Goal: Task Accomplishment & Management: Use online tool/utility

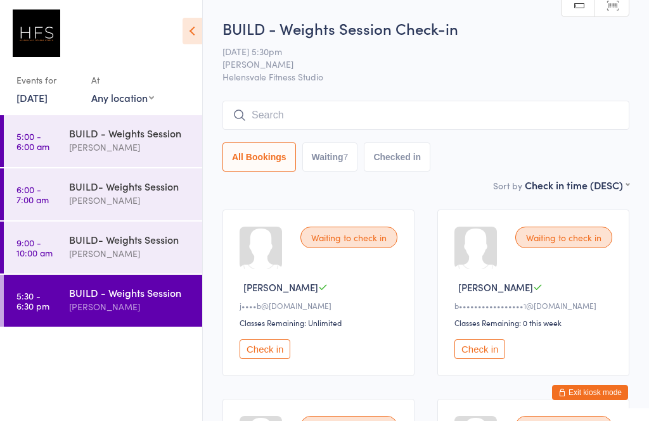
click at [259, 357] on button "Check in" at bounding box center [265, 350] width 51 height 20
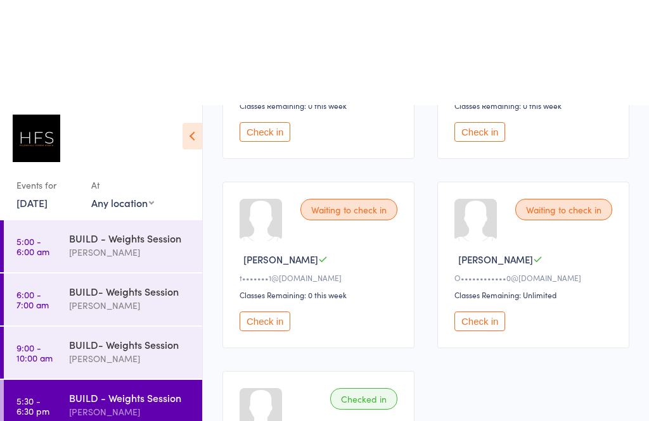
scroll to position [409, 0]
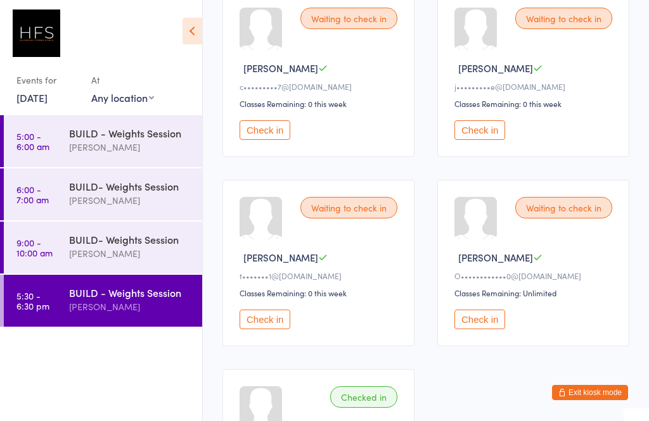
click at [251, 330] on button "Check in" at bounding box center [265, 320] width 51 height 20
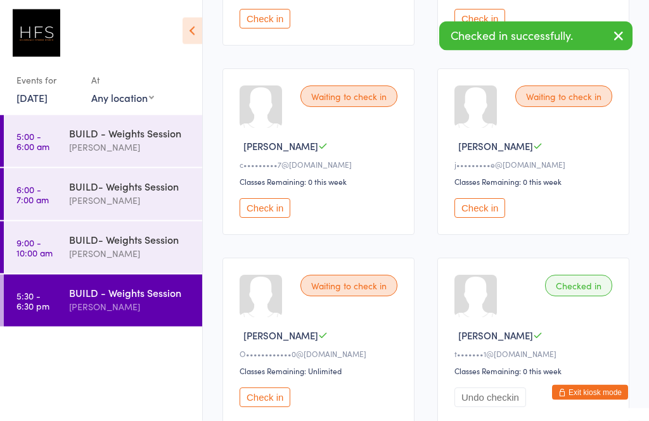
click at [469, 219] on button "Check in" at bounding box center [479, 209] width 51 height 20
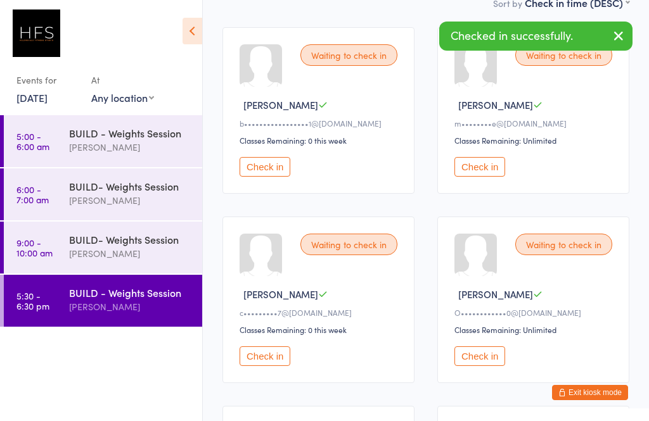
scroll to position [182, 0]
click at [265, 177] on button "Check in" at bounding box center [265, 168] width 51 height 20
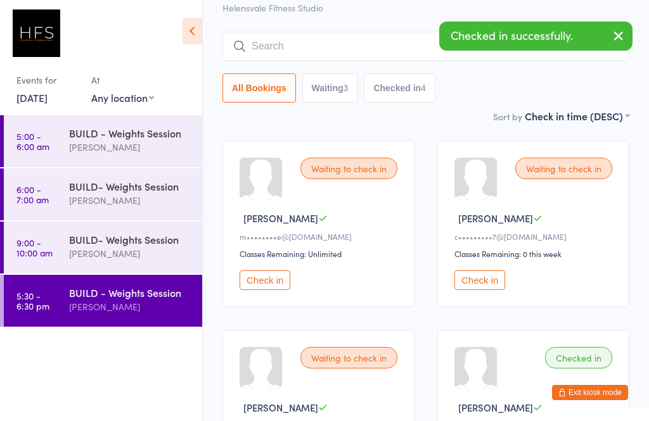
scroll to position [0, 0]
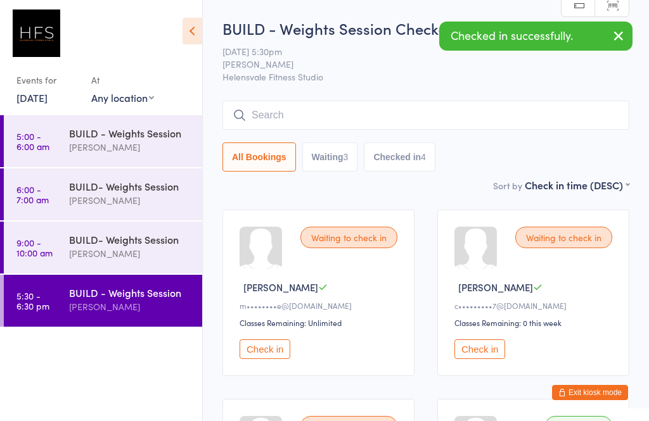
click at [380, 127] on input "search" at bounding box center [425, 115] width 407 height 29
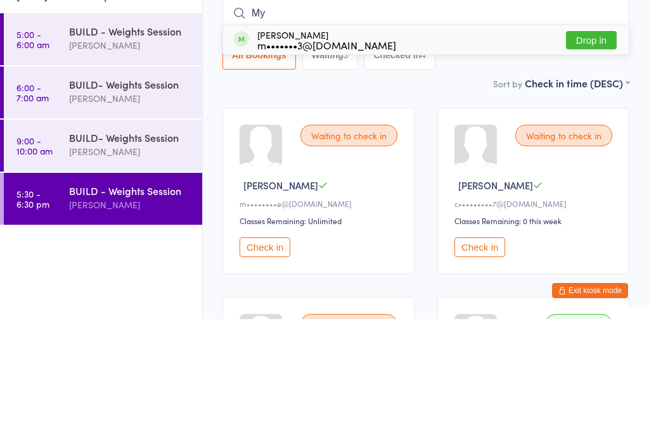
type input "My"
click at [247, 133] on span at bounding box center [241, 141] width 16 height 16
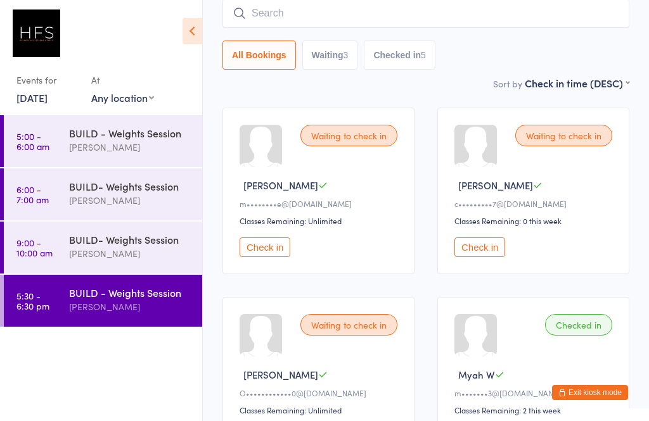
click at [316, 9] on input "search" at bounding box center [425, 13] width 407 height 29
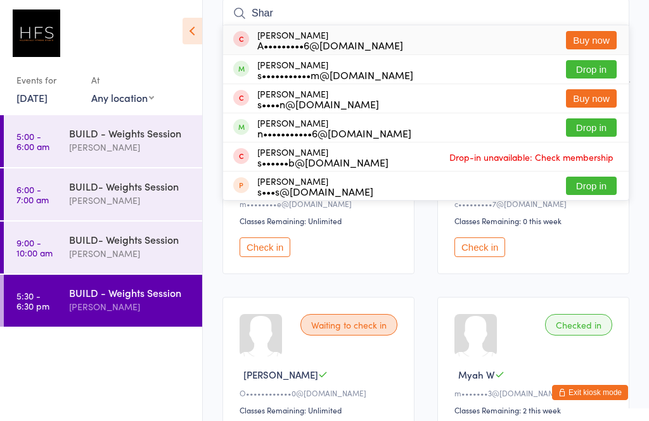
type input "Shar"
click at [288, 73] on div "s•••••••••••m@[DOMAIN_NAME]" at bounding box center [335, 75] width 156 height 10
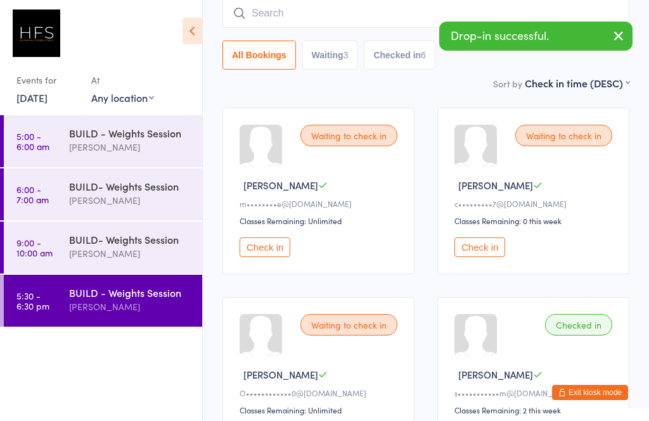
click at [247, 245] on button "Check in" at bounding box center [265, 248] width 51 height 20
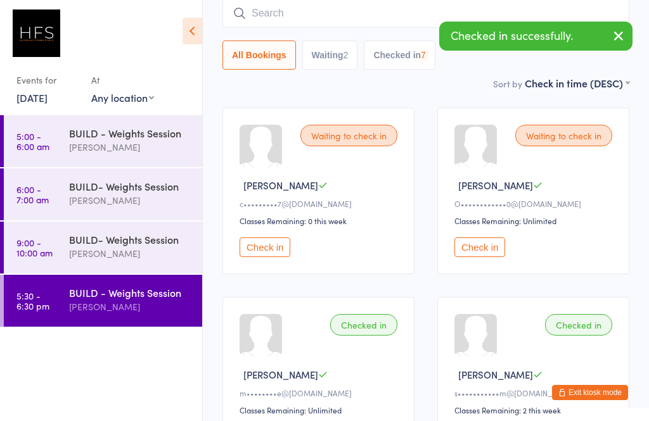
click at [265, 255] on button "Check in" at bounding box center [265, 248] width 51 height 20
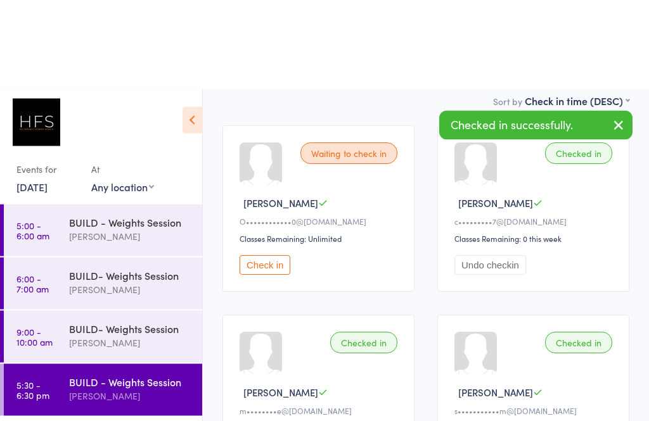
scroll to position [0, 0]
